Goal: Transaction & Acquisition: Purchase product/service

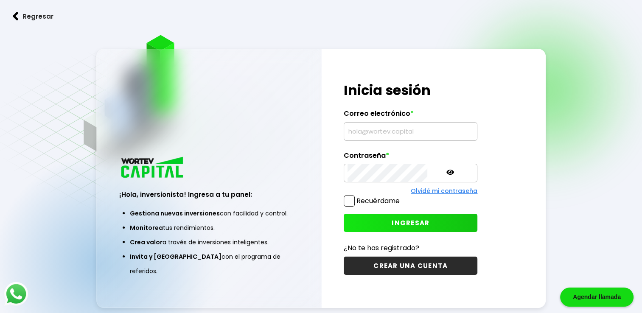
type input "[EMAIL_ADDRESS][DOMAIN_NAME]"
click at [350, 203] on span at bounding box center [349, 201] width 11 height 11
click at [401, 197] on input "Recuérdame" at bounding box center [401, 197] width 0 height 0
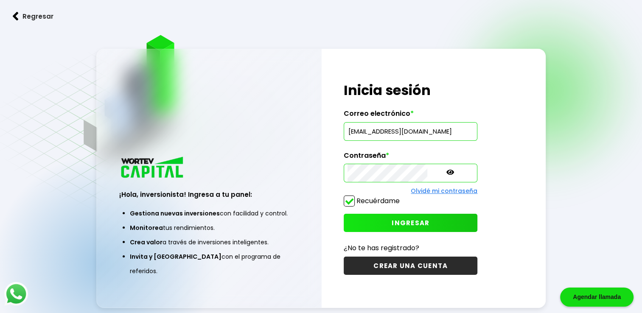
click at [392, 222] on span "INGRESAR" at bounding box center [411, 223] width 38 height 9
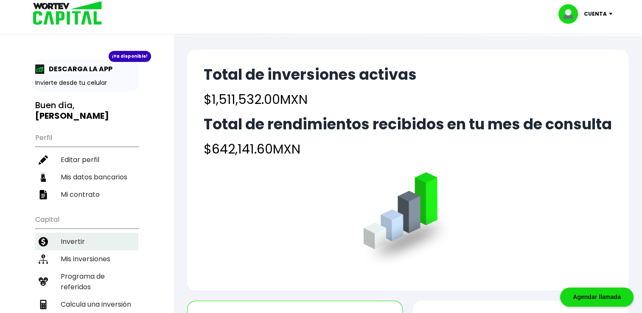
click at [84, 241] on li "Invertir" at bounding box center [86, 241] width 103 height 17
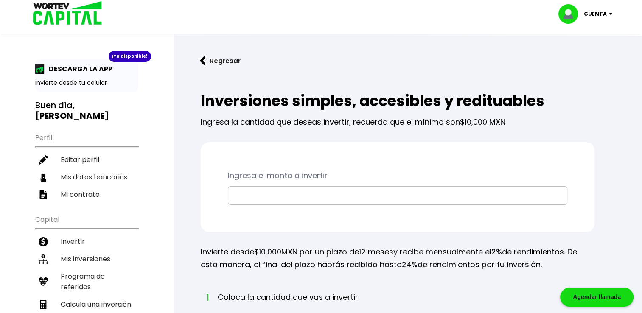
click at [257, 193] on input "text" at bounding box center [398, 196] width 332 height 18
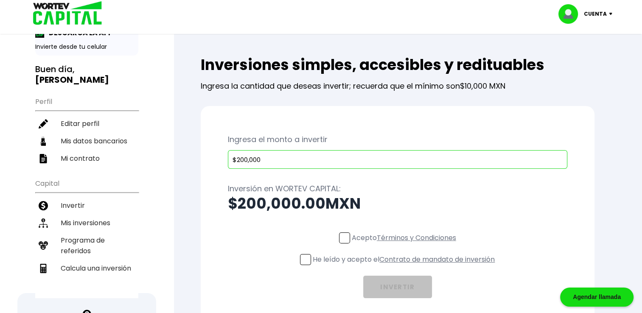
scroll to position [85, 0]
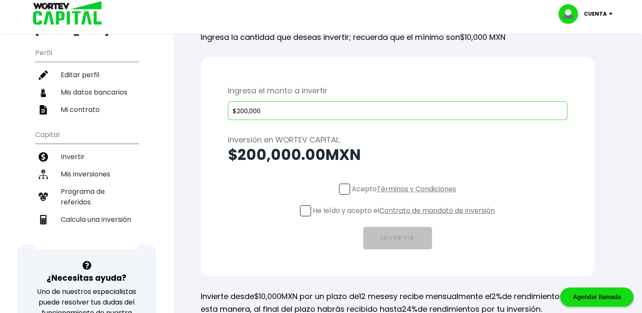
type input "$200,000"
click at [345, 191] on span at bounding box center [344, 189] width 11 height 11
click at [406, 196] on input "Acepto Términos y Condiciones" at bounding box center [406, 196] width 0 height 0
click at [303, 213] on span at bounding box center [305, 210] width 11 height 11
click at [406, 217] on input "He leído y acepto el Contrato de mandato de inversión" at bounding box center [406, 217] width 0 height 0
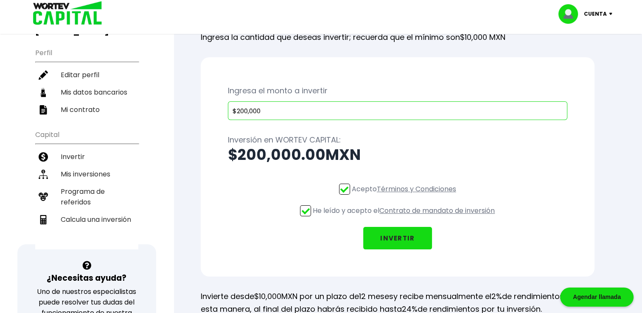
click at [404, 238] on button "INVERTIR" at bounding box center [397, 238] width 69 height 22
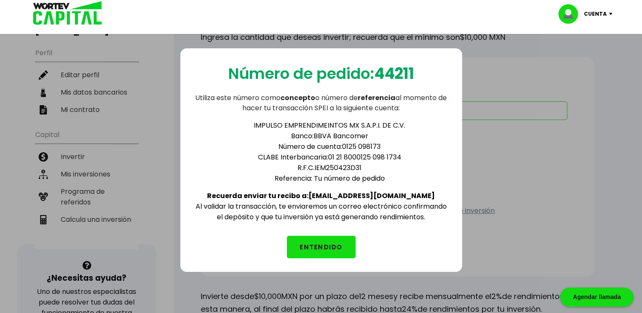
click at [330, 240] on button "ENTENDIDO" at bounding box center [321, 247] width 69 height 22
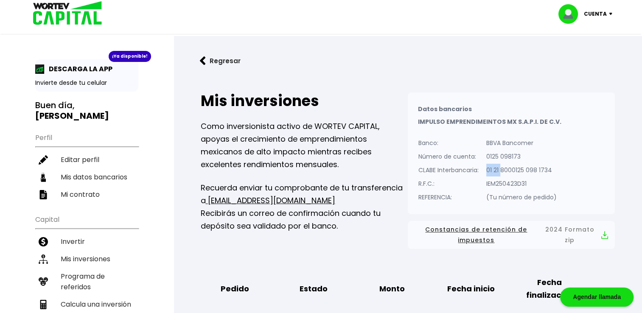
drag, startPoint x: 487, startPoint y: 170, endPoint x: 500, endPoint y: 170, distance: 13.2
click at [500, 170] on p "01 21 8000125 098 1734" at bounding box center [521, 170] width 70 height 13
drag, startPoint x: 500, startPoint y: 170, endPoint x: 535, endPoint y: 182, distance: 36.7
click at [535, 183] on p "IEM250423D31" at bounding box center [521, 183] width 70 height 13
drag, startPoint x: 502, startPoint y: 169, endPoint x: 515, endPoint y: 170, distance: 12.8
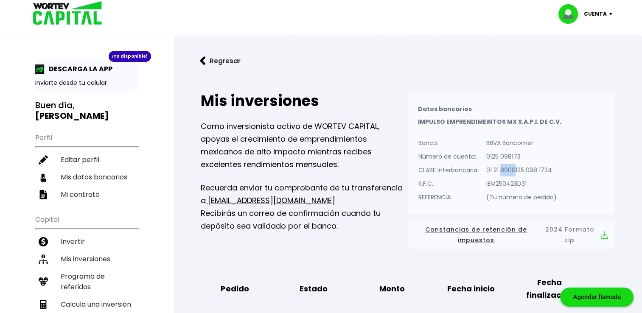
click at [515, 170] on p "01 21 8000125 098 1734" at bounding box center [521, 170] width 70 height 13
drag, startPoint x: 527, startPoint y: 169, endPoint x: 541, endPoint y: 171, distance: 14.1
click at [541, 171] on p "01 21 8000125 098 1734" at bounding box center [521, 170] width 70 height 13
drag, startPoint x: 541, startPoint y: 171, endPoint x: 628, endPoint y: 162, distance: 87.0
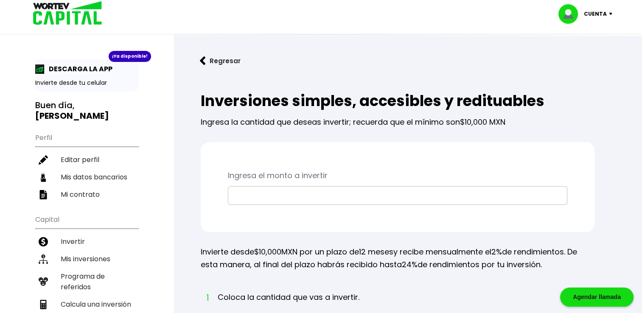
scroll to position [85, 0]
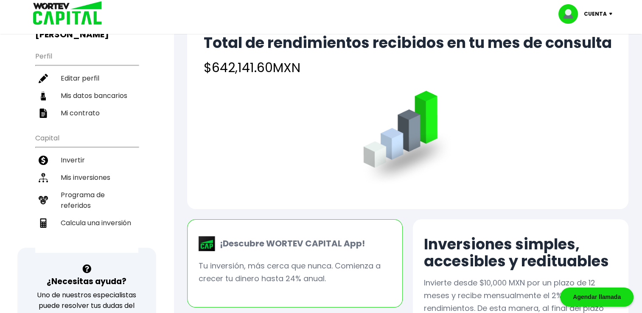
scroll to position [85, 0]
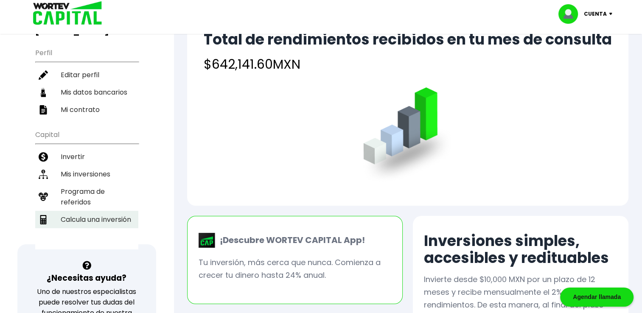
click at [92, 213] on li "Calcula una inversión" at bounding box center [86, 219] width 103 height 17
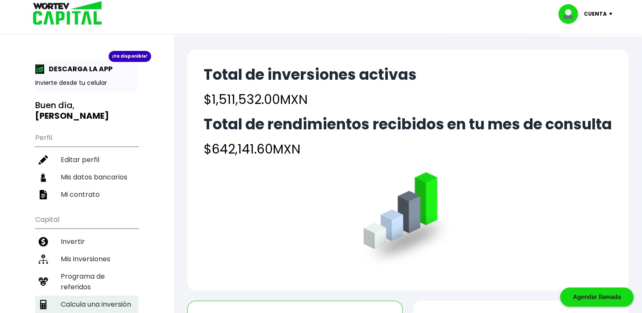
select select "1"
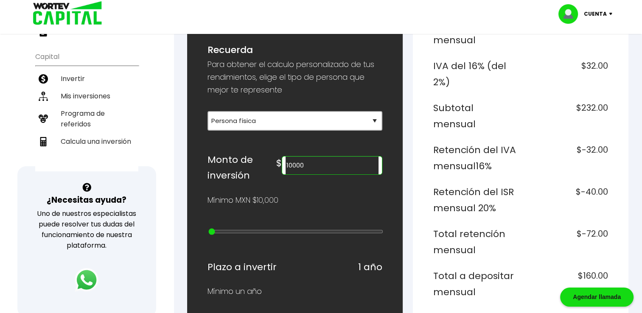
scroll to position [170, 0]
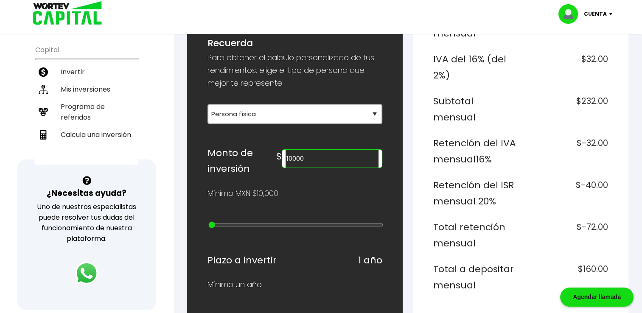
click at [328, 158] on input "10000" at bounding box center [332, 159] width 93 height 18
type input "1"
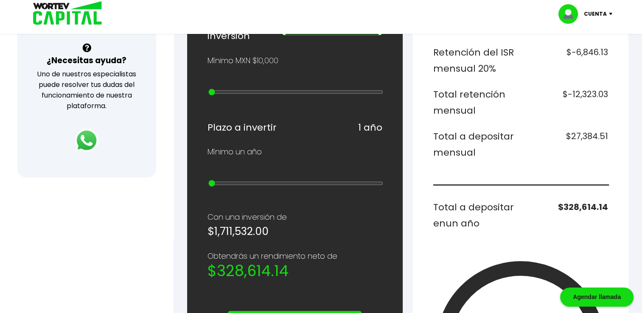
scroll to position [297, 0]
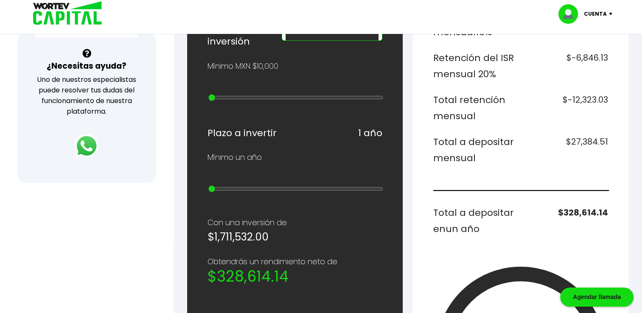
type input "1711532"
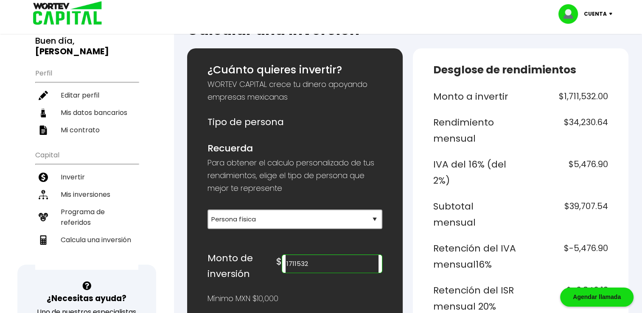
scroll to position [42, 0]
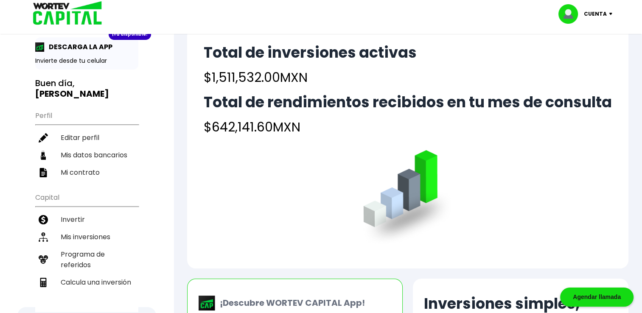
scroll to position [42, 0]
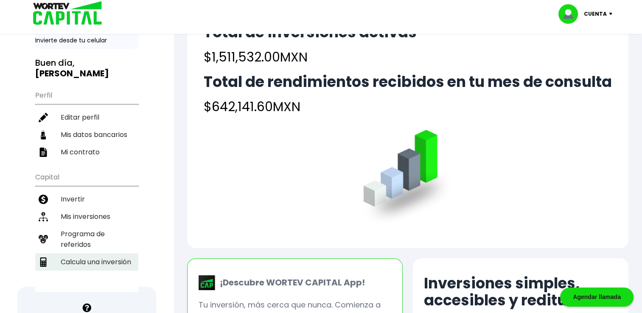
click at [99, 257] on li "Calcula una inversión" at bounding box center [86, 261] width 103 height 17
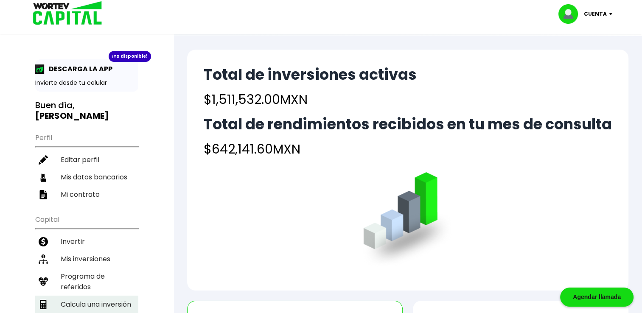
select select "1"
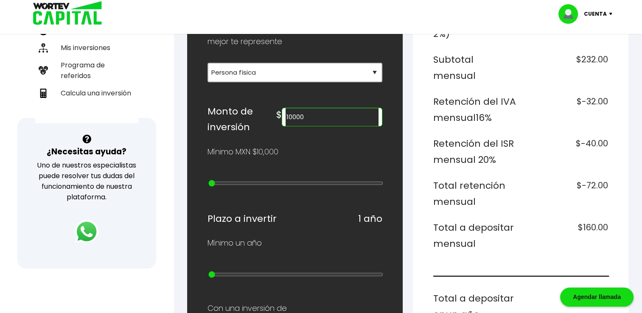
scroll to position [212, 0]
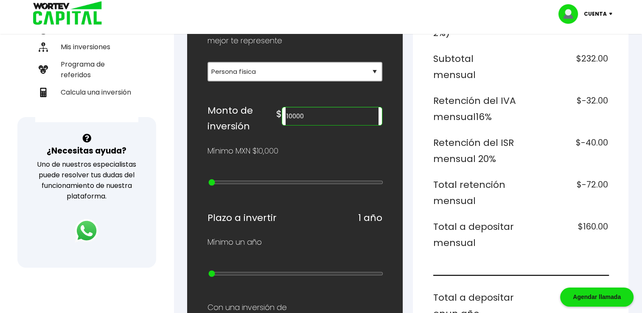
click at [331, 113] on input "10000" at bounding box center [332, 116] width 93 height 18
type input "1"
type input "2000000"
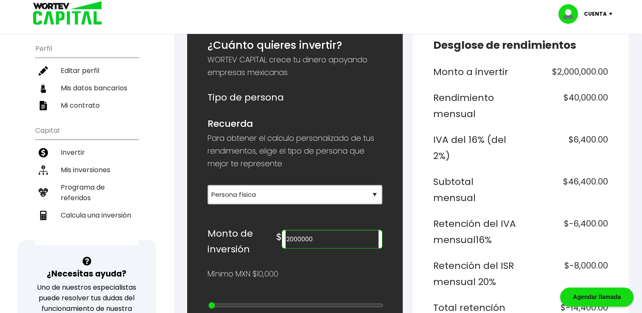
scroll to position [0, 0]
